Goal: Navigation & Orientation: Find specific page/section

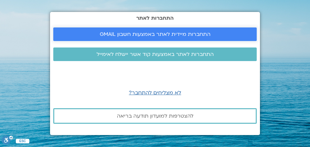
click at [164, 34] on span "התחברות מיידית לאתר באמצעות חשבון GMAIL" at bounding box center [155, 34] width 111 height 6
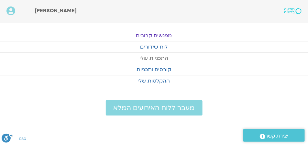
click at [154, 57] on link "התכניות שלי" at bounding box center [154, 58] width 308 height 11
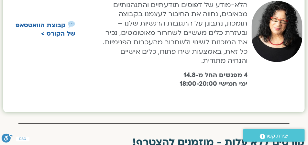
scroll to position [307, 0]
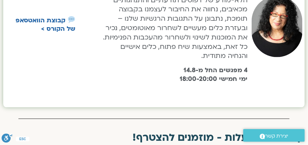
click at [269, 136] on span "יצירת קשר" at bounding box center [276, 136] width 23 height 9
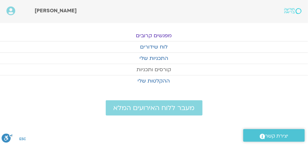
click at [152, 69] on link "קורסים ותכניות" at bounding box center [154, 69] width 308 height 11
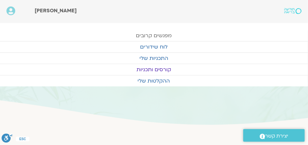
click at [154, 35] on link "מפגשים קרובים" at bounding box center [154, 35] width 308 height 11
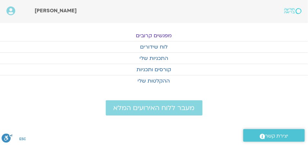
click at [153, 37] on link "מפגשים קרובים" at bounding box center [154, 35] width 308 height 11
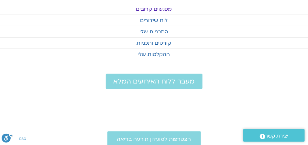
scroll to position [42, 0]
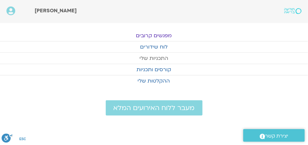
click at [153, 58] on link "התכניות שלי" at bounding box center [154, 58] width 308 height 11
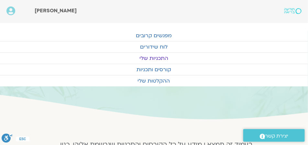
click at [154, 57] on link "התכניות שלי" at bounding box center [154, 58] width 308 height 11
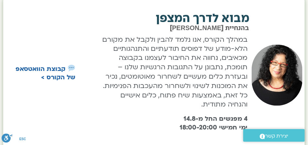
scroll to position [259, 0]
click at [46, 68] on link "קבוצת הוואטסאפ של הקורס >" at bounding box center [46, 73] width 60 height 17
